Goal: Information Seeking & Learning: Learn about a topic

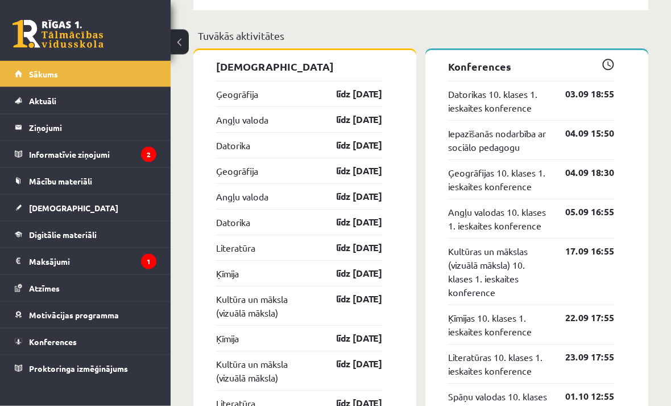
scroll to position [1102, 0]
click at [31, 177] on span "Mācību materiāli" at bounding box center [60, 181] width 63 height 10
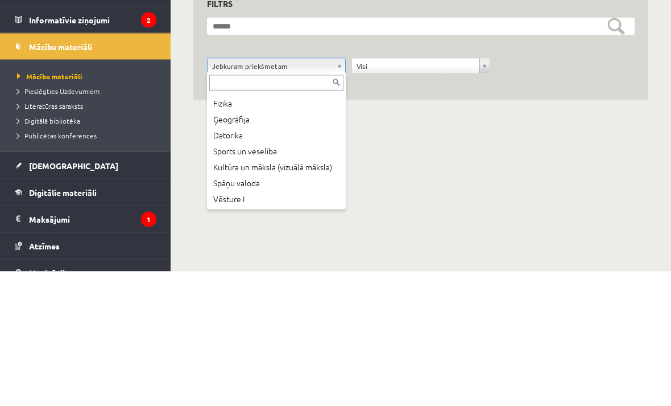
scroll to position [93, 0]
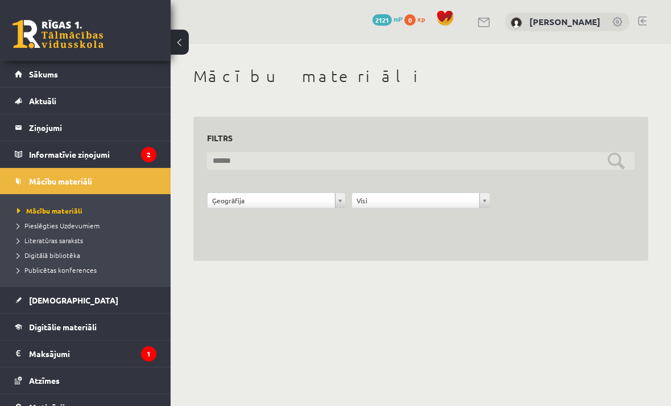
click at [615, 162] on input "text" at bounding box center [421, 161] width 428 height 18
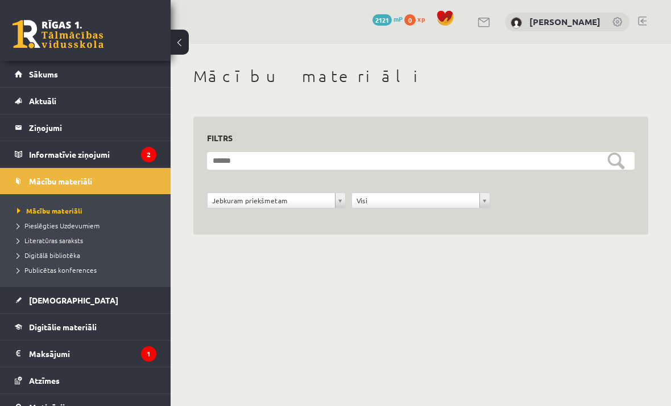
click at [67, 212] on span "Mācību materiāli" at bounding box center [49, 210] width 65 height 9
click at [105, 159] on legend "Informatīvie ziņojumi 2" at bounding box center [92, 154] width 127 height 26
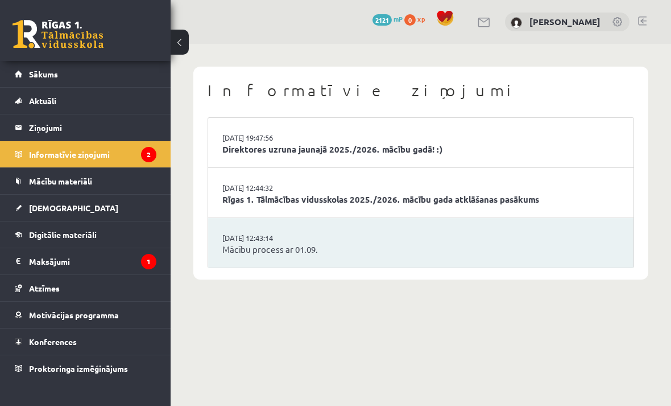
click at [85, 187] on link "Mācību materiāli" at bounding box center [86, 181] width 142 height 26
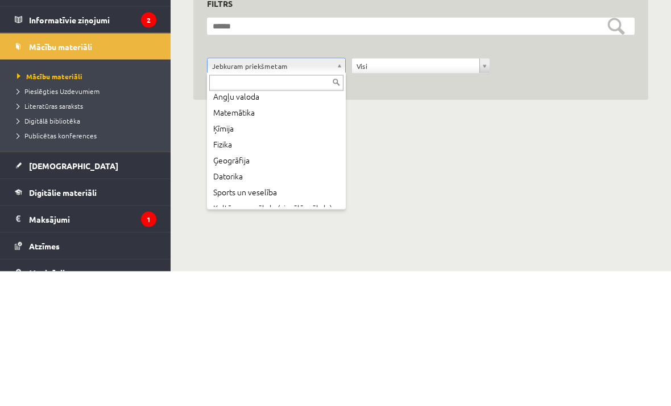
scroll to position [53, 0]
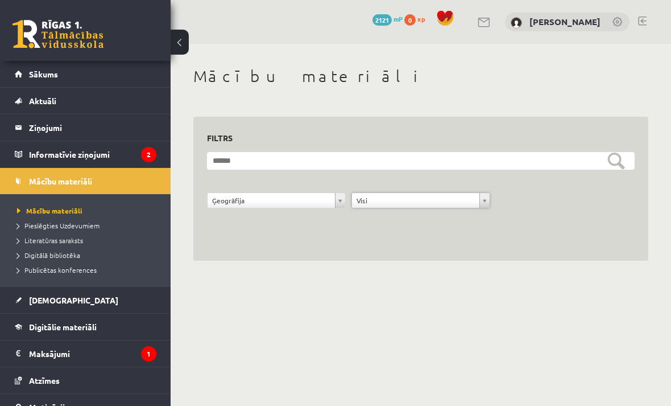
click at [639, 129] on div "**********" at bounding box center [420, 189] width 455 height 144
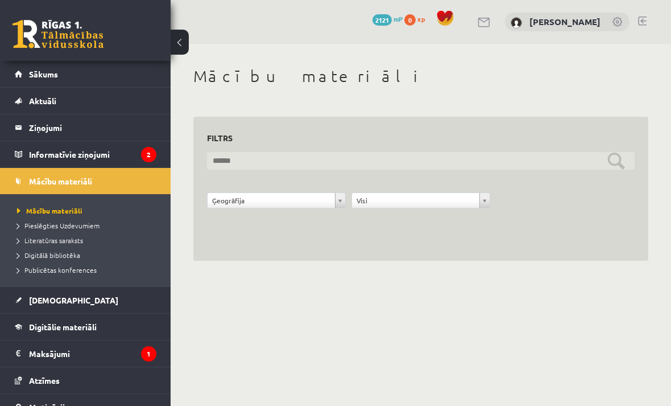
click at [617, 156] on input "text" at bounding box center [421, 161] width 428 height 18
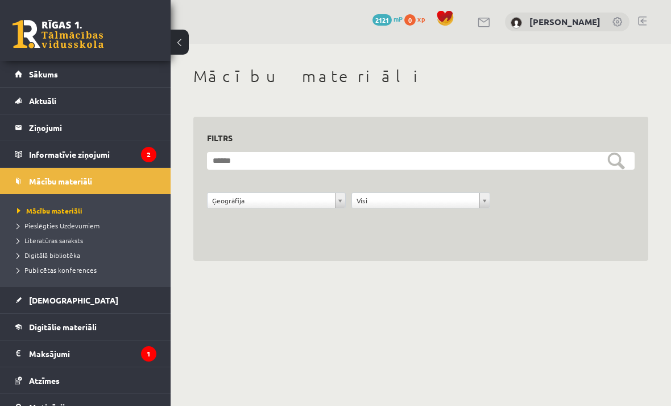
click at [31, 266] on span "Publicētas konferences" at bounding box center [57, 269] width 80 height 9
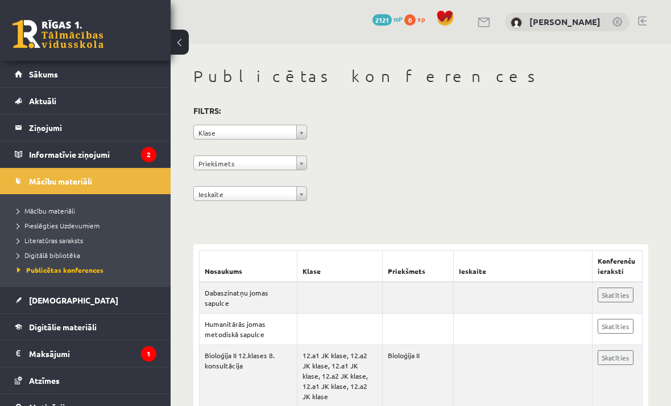
click at [36, 254] on span "Digitālā bibliotēka" at bounding box center [48, 254] width 63 height 9
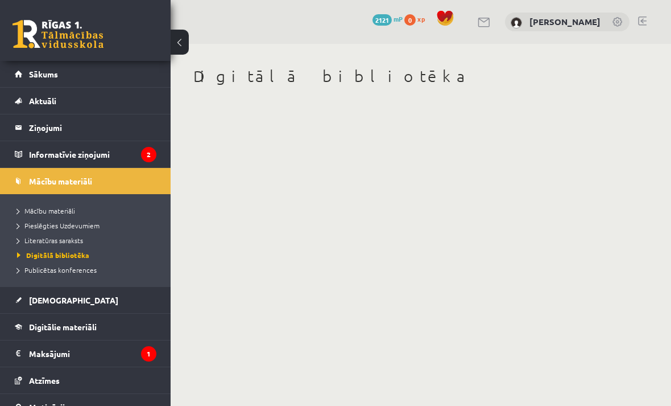
click at [38, 237] on span "Literatūras saraksts" at bounding box center [50, 239] width 66 height 9
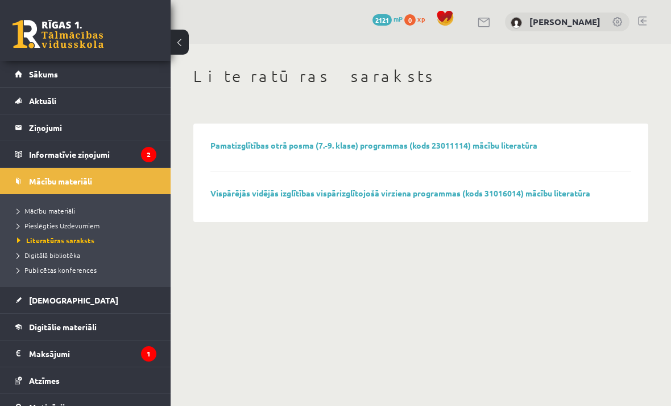
click at [42, 229] on link "Pieslēgties Uzdevumiem" at bounding box center [88, 225] width 142 height 10
click at [38, 210] on span "Mācību materiāli" at bounding box center [46, 210] width 58 height 9
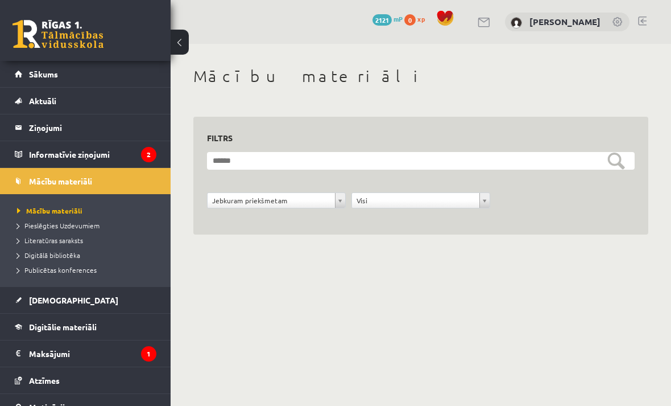
click at [39, 300] on span "[DEMOGRAPHIC_DATA]" at bounding box center [73, 300] width 89 height 10
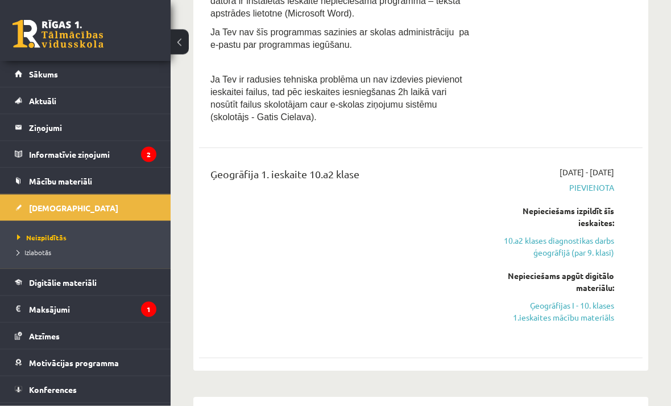
scroll to position [790, 0]
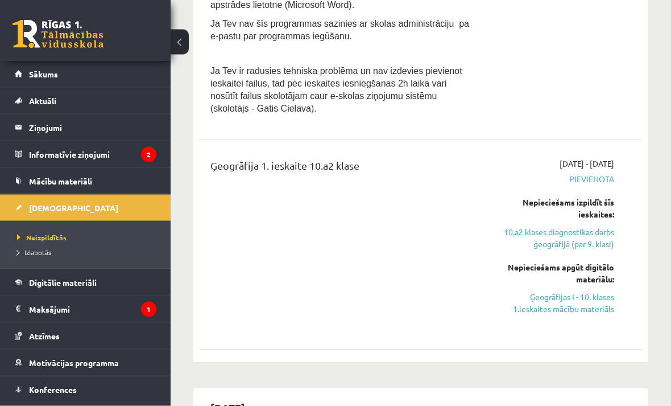
click at [613, 298] on link "Ģeogrāfijas I - 10. klases 1.ieskaites mācību materiāls" at bounding box center [552, 303] width 123 height 24
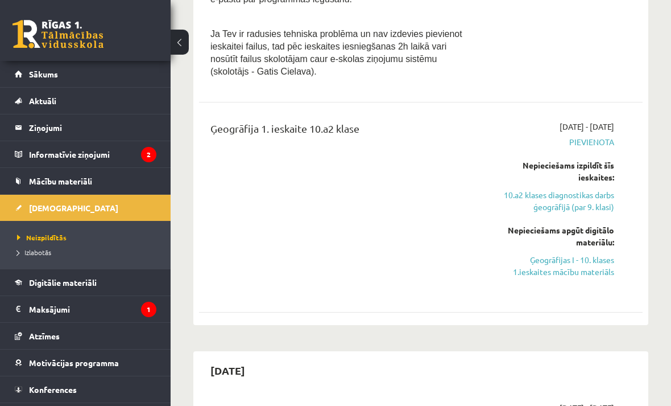
click at [55, 177] on span "Mācību materiāli" at bounding box center [60, 181] width 63 height 10
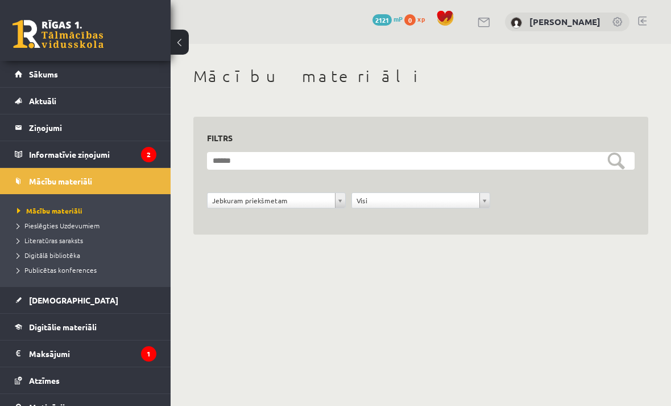
click at [61, 154] on legend "Informatīvie ziņojumi 2" at bounding box center [92, 154] width 127 height 26
